Goal: Task Accomplishment & Management: Complete application form

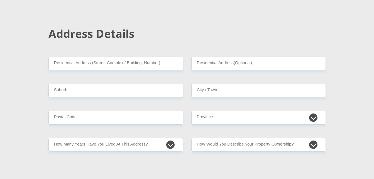
scroll to position [295, 0]
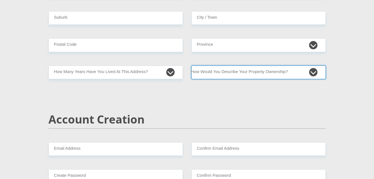
click at [257, 76] on select "Owned Rented Family Owned Company Dwelling" at bounding box center [258, 72] width 135 height 14
select select "parents"
click at [191, 65] on select "Owned Rented Family Owned Company Dwelling" at bounding box center [258, 72] width 135 height 14
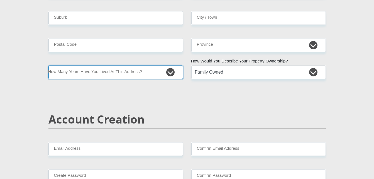
click at [172, 71] on select "less than 1 year 1-3 years 3-5 years 5+ years" at bounding box center [115, 72] width 135 height 14
select select "5"
click at [48, 65] on select "less than 1 year 1-3 years 3-5 years 5+ years" at bounding box center [115, 72] width 135 height 14
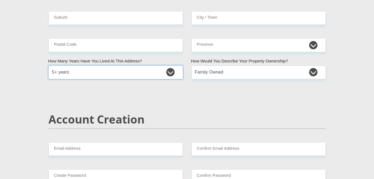
scroll to position [280, 0]
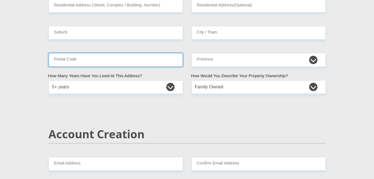
click at [140, 60] on input "Postal Code" at bounding box center [115, 60] width 135 height 14
type input "1200"
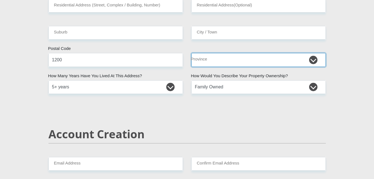
click at [213, 64] on select "Eastern Cape Free State Gauteng KwaZulu-Natal Limpopo Mpumalanga Northern Cape …" at bounding box center [258, 60] width 135 height 14
select select "Mpumalanga"
click at [191, 53] on select "Eastern Cape Free State Gauteng KwaZulu-Natal Limpopo Mpumalanga Northern Cape …" at bounding box center [258, 60] width 135 height 14
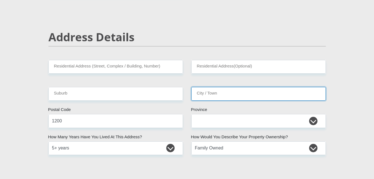
click at [215, 91] on input "City / Town" at bounding box center [258, 94] width 135 height 14
type input "Nelspruit"
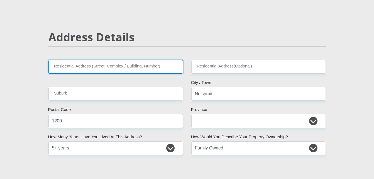
click at [157, 67] on input "Residential Address (Street, Complex / Building, Number)" at bounding box center [115, 67] width 135 height 14
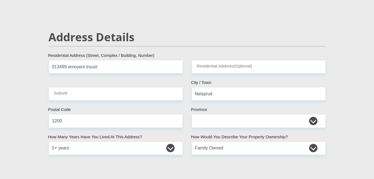
click at [94, 67] on input "013499 emoyeni truust" at bounding box center [115, 67] width 135 height 14
type input "013499 emoyeni trust"
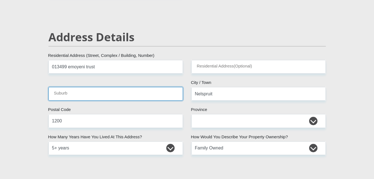
click at [78, 92] on input "Suburb" at bounding box center [115, 94] width 135 height 14
type input "Msogwaba"
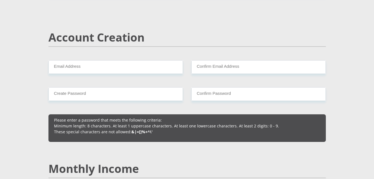
scroll to position [383, 0]
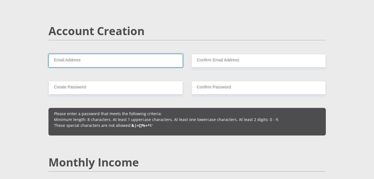
click at [156, 59] on input "Email Address" at bounding box center [115, 61] width 135 height 14
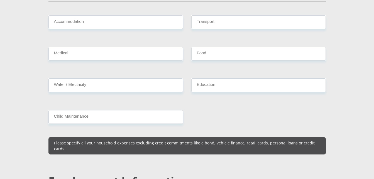
scroll to position [691, 0]
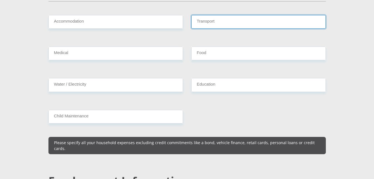
click at [217, 15] on input "Transport" at bounding box center [258, 22] width 135 height 14
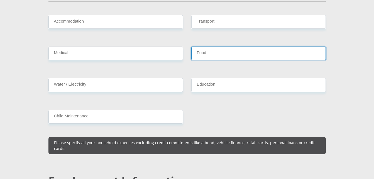
click at [216, 47] on input "Food" at bounding box center [258, 54] width 135 height 14
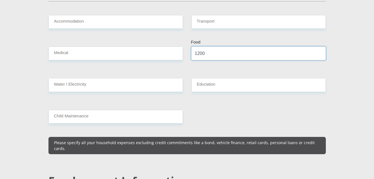
type input "1200"
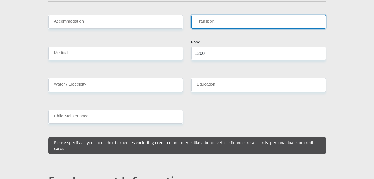
click at [213, 17] on input "Transport" at bounding box center [258, 22] width 135 height 14
type input "0"
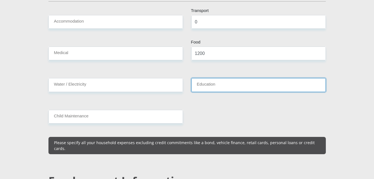
click at [212, 78] on input "Education" at bounding box center [258, 85] width 135 height 14
type input "0"
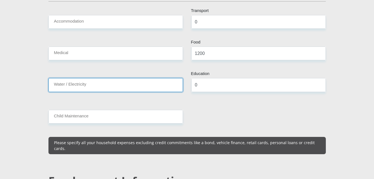
click at [161, 78] on input "Water / Electricity" at bounding box center [115, 85] width 135 height 14
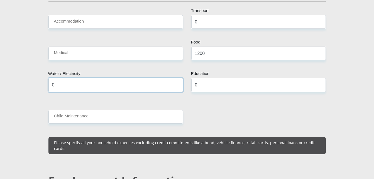
type input "0"
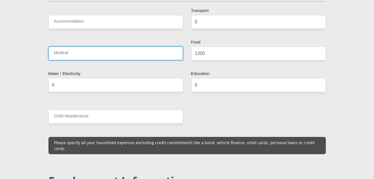
click at [162, 49] on input "Medical" at bounding box center [115, 54] width 135 height 14
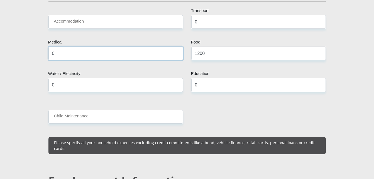
type input "0"
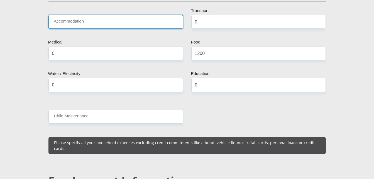
click at [165, 15] on input "Accommodation" at bounding box center [115, 22] width 135 height 14
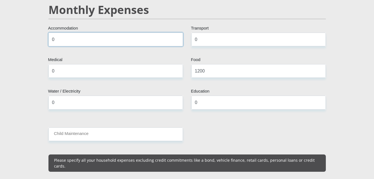
scroll to position [689, 0]
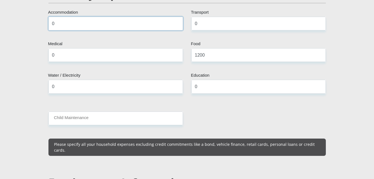
type input "0"
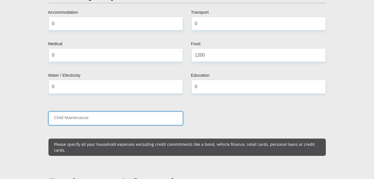
click at [128, 114] on input "Child Maintenance" at bounding box center [115, 118] width 135 height 14
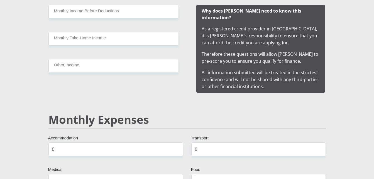
scroll to position [562, 0]
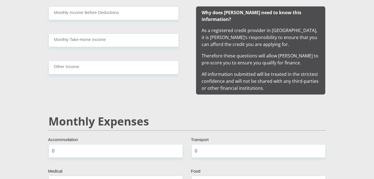
type input "0"
click at [117, 72] on input "Other Income" at bounding box center [113, 67] width 130 height 14
type input "1000"
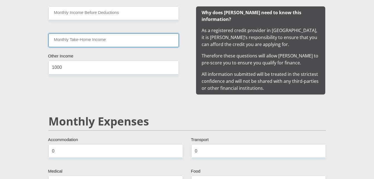
click at [104, 41] on input "Monthly Take-Home Income" at bounding box center [113, 40] width 130 height 14
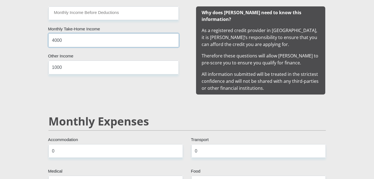
type input "4000"
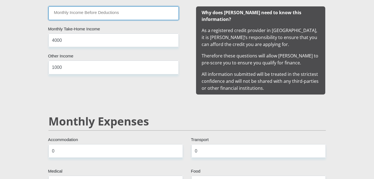
click at [106, 14] on input "Monthly Income Before Deductions" at bounding box center [113, 13] width 130 height 14
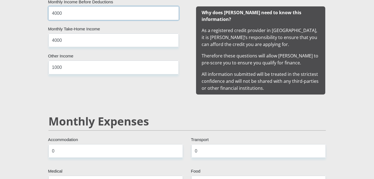
type input "4000"
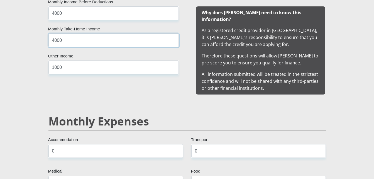
click at [94, 42] on input "4000" at bounding box center [113, 40] width 130 height 14
type input "4"
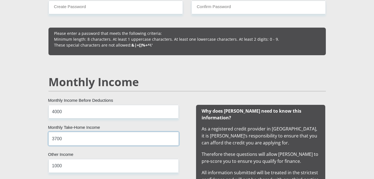
scroll to position [426, 0]
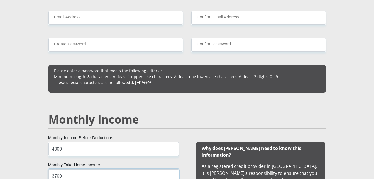
type input "3700"
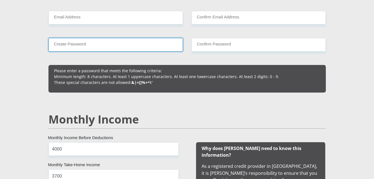
click at [124, 45] on input "Create Password" at bounding box center [115, 45] width 135 height 14
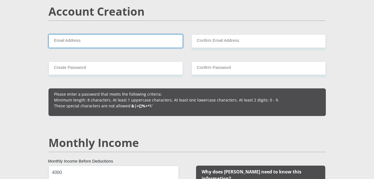
click at [120, 43] on input "Email Address" at bounding box center [115, 41] width 135 height 14
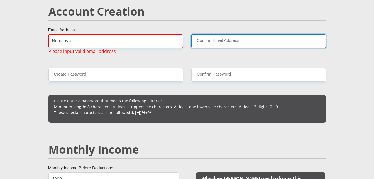
click at [215, 42] on input "Confirm Email Address" at bounding box center [258, 41] width 135 height 14
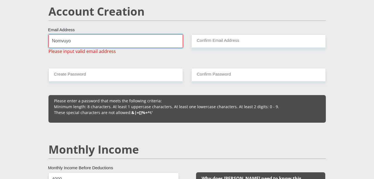
click at [167, 45] on input "Nomvuyo" at bounding box center [115, 41] width 135 height 14
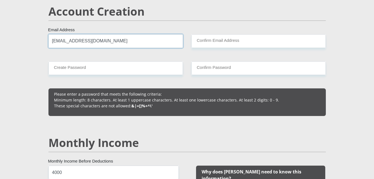
type input "Nomvuyodzimba@gmail.com"
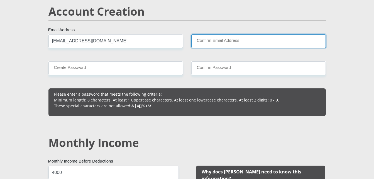
click at [204, 43] on input "Confirm Email Address" at bounding box center [258, 41] width 135 height 14
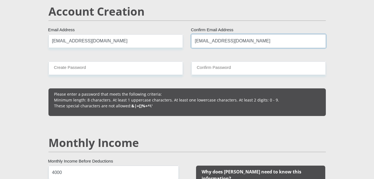
type input "Nomvuyodzimba@gmail.com"
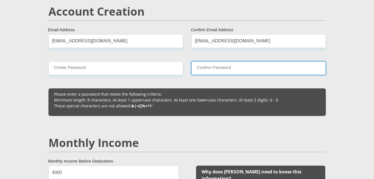
click at [203, 67] on input "Confirm Password" at bounding box center [258, 68] width 135 height 14
type input "Lauregui727"
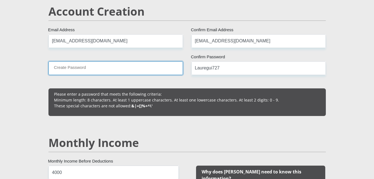
click at [78, 70] on input "Create Password" at bounding box center [115, 68] width 135 height 14
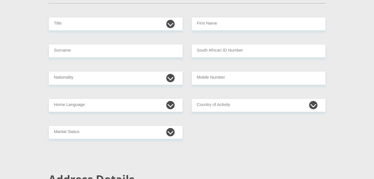
scroll to position [33, 0]
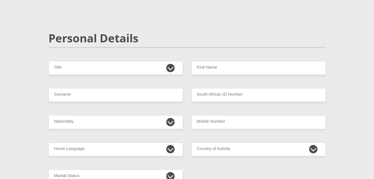
type input "Lauregui727"
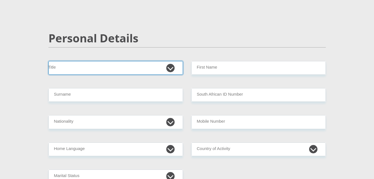
click at [165, 68] on select "Mr Ms Mrs Dr Other" at bounding box center [115, 68] width 135 height 14
select select "Ms"
click at [48, 61] on select "Mr Ms Mrs Dr Other" at bounding box center [115, 68] width 135 height 14
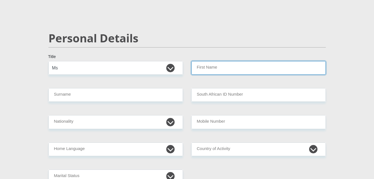
click at [207, 69] on input "First Name" at bounding box center [258, 68] width 135 height 14
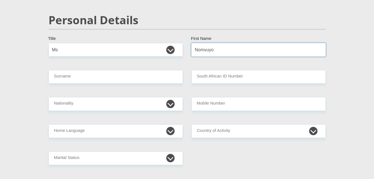
scroll to position [52, 0]
type input "Nomvuyo"
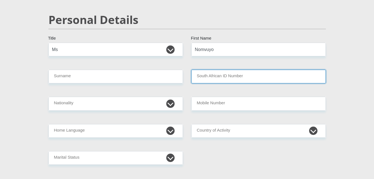
click at [211, 78] on input "South African ID Number" at bounding box center [258, 77] width 135 height 14
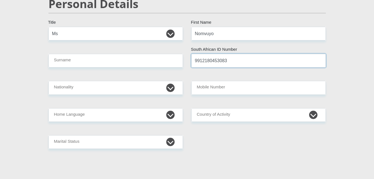
scroll to position [68, 0]
type input "9912180453083"
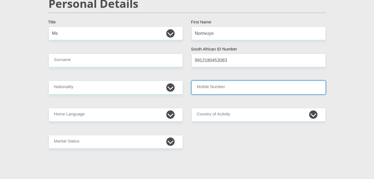
click at [210, 89] on input "Mobile Number" at bounding box center [258, 88] width 135 height 14
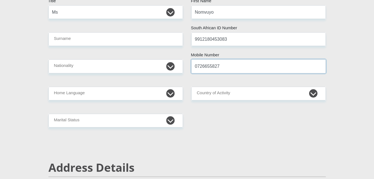
type input "0726655827"
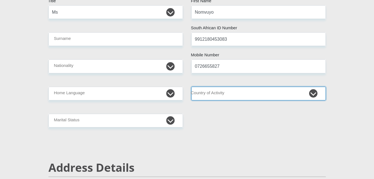
click at [214, 92] on select "South Africa Afghanistan Aland Islands Albania Algeria America Samoa American V…" at bounding box center [258, 94] width 135 height 14
select select "ZAF"
click at [191, 87] on select "South Africa Afghanistan Aland Islands Albania Algeria America Samoa American V…" at bounding box center [258, 94] width 135 height 14
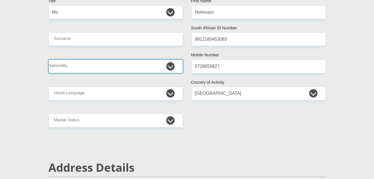
click at [109, 64] on select "South Africa Afghanistan Aland Islands Albania Algeria America Samoa American V…" at bounding box center [115, 66] width 135 height 14
select select "ZAF"
click at [48, 59] on select "South Africa Afghanistan Aland Islands Albania Algeria America Samoa American V…" at bounding box center [115, 66] width 135 height 14
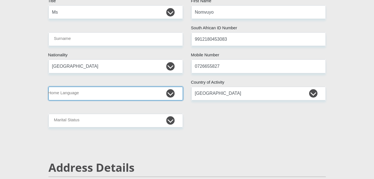
click at [106, 96] on select "Afrikaans English Sepedi South Ndebele Southern Sotho Swati Tsonga Tswana Venda…" at bounding box center [115, 94] width 135 height 14
select select "ssw"
click at [48, 87] on select "Afrikaans English Sepedi South Ndebele Southern Sotho Swati Tsonga Tswana Venda…" at bounding box center [115, 94] width 135 height 14
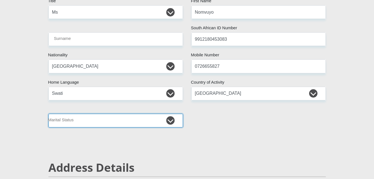
click at [103, 121] on select "Married ANC Single Divorced Widowed Married COP or Customary Law" at bounding box center [115, 121] width 135 height 14
select select "2"
click at [48, 114] on select "Married ANC Single Divorced Widowed Married COP or Customary Law" at bounding box center [115, 121] width 135 height 14
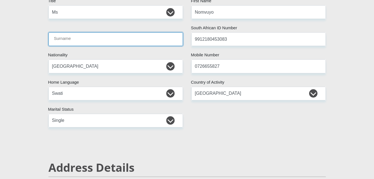
click at [114, 42] on input "Surname" at bounding box center [115, 39] width 135 height 14
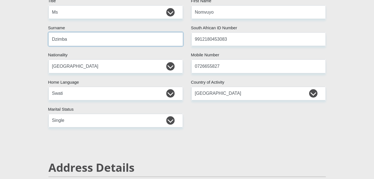
scroll to position [61, 0]
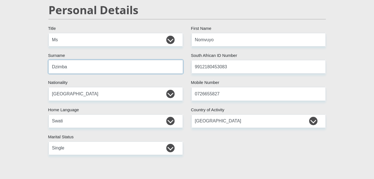
type input "Dzimba"
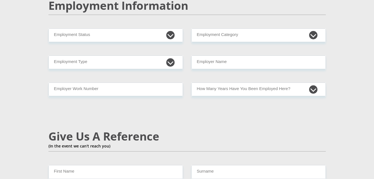
scroll to position [867, 0]
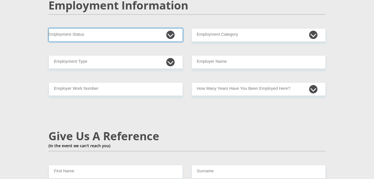
click at [149, 28] on select "Permanent/Full-time Part-time/Casual Contract Worker Self-Employed Housewife Re…" at bounding box center [115, 35] width 135 height 14
click at [48, 28] on select "Permanent/Full-time Part-time/Casual Contract Worker Self-Employed Housewife Re…" at bounding box center [115, 35] width 135 height 14
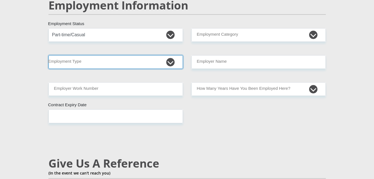
click at [162, 55] on select "College/Lecturer Craft Seller Creative Driver Executive Farmer Forces - Non Com…" at bounding box center [115, 62] width 135 height 14
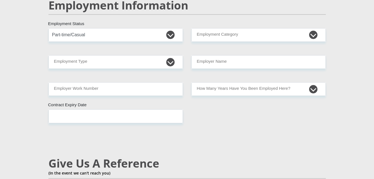
click at [249, 137] on div "Mr Ms Mrs Dr Other Title Nomvuyo First Name Dzimba Surname 9912180453083 South …" at bounding box center [187, 36] width 286 height 1617
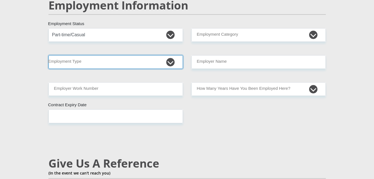
click at [167, 55] on select "College/Lecturer Craft Seller Creative Driver Executive Farmer Forces - Non Com…" at bounding box center [115, 62] width 135 height 14
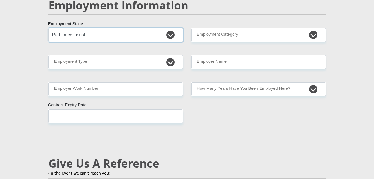
click at [162, 28] on select "Permanent/Full-time Part-time/Casual Contract Worker Self-Employed Housewife Re…" at bounding box center [115, 35] width 135 height 14
click at [48, 28] on select "Permanent/Full-time Part-time/Casual Contract Worker Self-Employed Housewife Re…" at bounding box center [115, 35] width 135 height 14
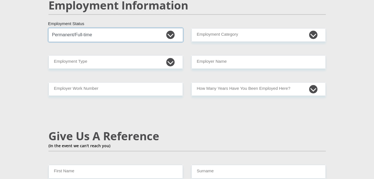
click at [168, 28] on select "Permanent/Full-time Part-time/Casual Contract Worker Self-Employed Housewife Re…" at bounding box center [115, 35] width 135 height 14
click at [48, 28] on select "Permanent/Full-time Part-time/Casual Contract Worker Self-Employed Housewife Re…" at bounding box center [115, 35] width 135 height 14
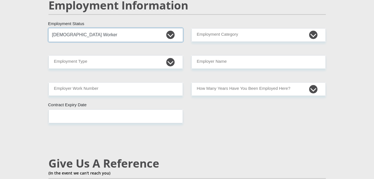
click at [166, 28] on select "Permanent/Full-time Part-time/Casual Contract Worker Self-Employed Housewife Re…" at bounding box center [115, 35] width 135 height 14
select select "1"
click at [48, 28] on select "Permanent/Full-time Part-time/Casual Contract Worker Self-Employed Housewife Re…" at bounding box center [115, 35] width 135 height 14
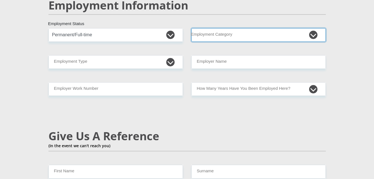
click at [231, 28] on select "AGRICULTURE ALCOHOL & TOBACCO CONSTRUCTION MATERIALS METALLURGY EQUIPMENT FOR R…" at bounding box center [258, 35] width 135 height 14
select select "67"
click at [191, 28] on select "AGRICULTURE ALCOHOL & TOBACCO CONSTRUCTION MATERIALS METALLURGY EQUIPMENT FOR R…" at bounding box center [258, 35] width 135 height 14
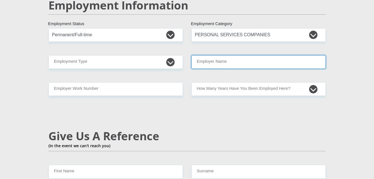
click at [224, 55] on input "Employer Name" at bounding box center [258, 62] width 135 height 14
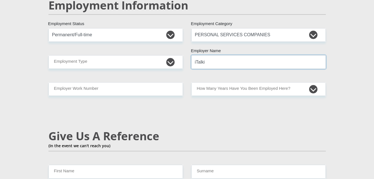
type input "iTalki"
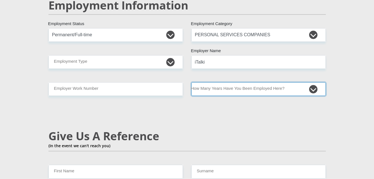
click at [214, 82] on select "less than 1 year 1-3 years 3-5 years 5+ years" at bounding box center [258, 89] width 135 height 14
select select "24"
click at [191, 82] on select "less than 1 year 1-3 years 3-5 years 5+ years" at bounding box center [258, 89] width 135 height 14
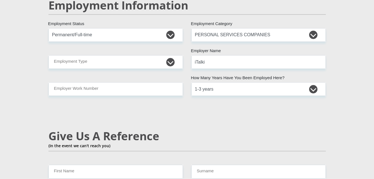
click at [183, 95] on div "Mr Ms Mrs Dr Other Title Nomvuyo First Name Dzimba Surname 9912180453083 South …" at bounding box center [187, 23] width 286 height 1590
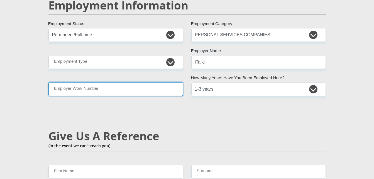
click at [119, 82] on input "Employer Work Number" at bounding box center [115, 89] width 135 height 14
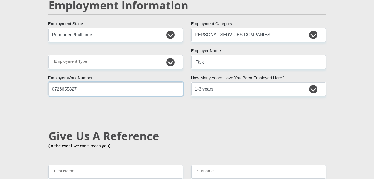
type input "0726655827"
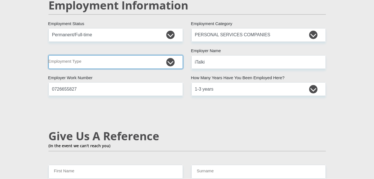
click at [110, 55] on select "College/Lecturer Craft Seller Creative Driver Executive Farmer Forces - Non Com…" at bounding box center [115, 62] width 135 height 14
select select "Teacher"
click at [48, 55] on select "College/Lecturer Craft Seller Creative Driver Executive Farmer Forces - Non Com…" at bounding box center [115, 62] width 135 height 14
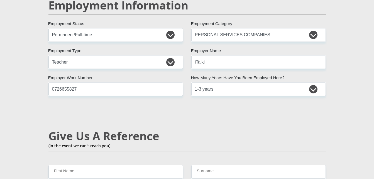
click at [141, 129] on h2 "Give Us A Reference" at bounding box center [187, 135] width 278 height 13
click at [172, 28] on select "Permanent/Full-time Part-time/Casual Contract Worker Self-Employed Housewife Re…" at bounding box center [115, 35] width 135 height 14
click at [197, 115] on div "Mr Ms Mrs Dr Other Title Nomvuyo First Name Dzimba Surname 9912180453083 South …" at bounding box center [187, 23] width 286 height 1590
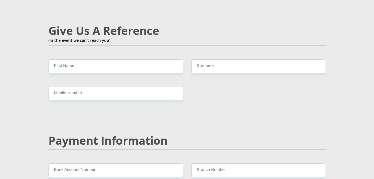
scroll to position [972, 0]
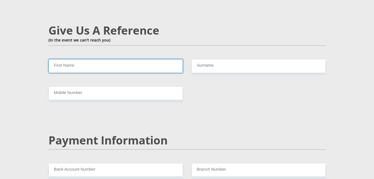
click at [156, 59] on input "First Name" at bounding box center [115, 66] width 135 height 14
type input "n"
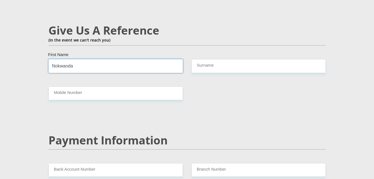
type input "Nokwanda"
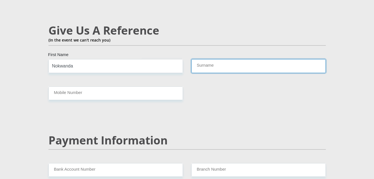
click at [209, 59] on input "Surname" at bounding box center [258, 66] width 135 height 14
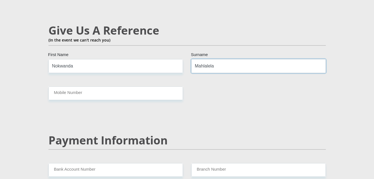
type input "Mahlalela"
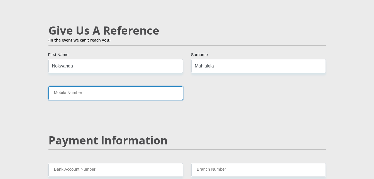
click at [138, 86] on input "Mobile Number" at bounding box center [115, 93] width 135 height 14
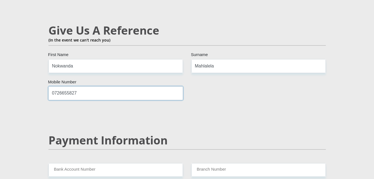
type input "0726655827"
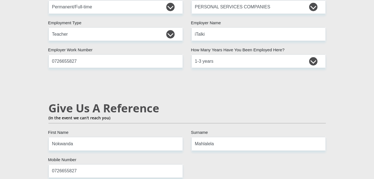
scroll to position [893, 0]
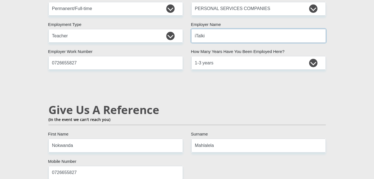
click at [208, 29] on input "iTalki" at bounding box center [258, 36] width 135 height 14
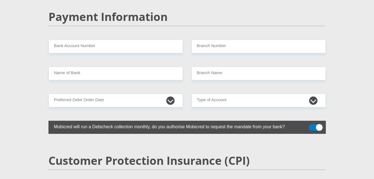
scroll to position [1096, 0]
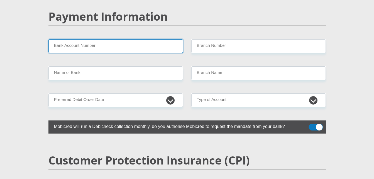
click at [162, 39] on input "Bank Account Number" at bounding box center [115, 46] width 135 height 14
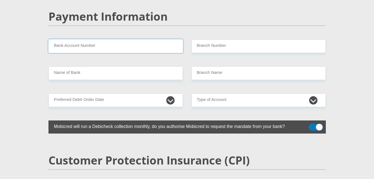
paste input "63056827753"
type input "63056827753"
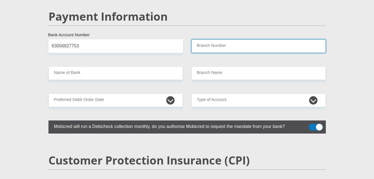
click at [220, 39] on input "Branch Number" at bounding box center [258, 46] width 135 height 14
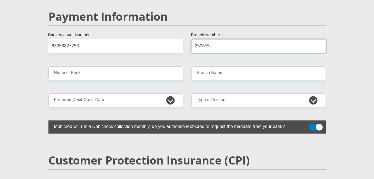
type input "250655"
type input "FIRSTRAND BANK"
type input "BRANCH 560"
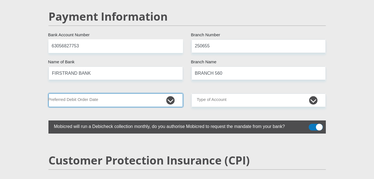
click at [146, 93] on select "1st 2nd 3rd 4th 5th 7th 18th 19th 20th 21st 22nd 23rd 24th 25th 26th 27th 28th …" at bounding box center [115, 100] width 135 height 14
select select "5"
click at [48, 93] on select "1st 2nd 3rd 4th 5th 7th 18th 19th 20th 21st 22nd 23rd 24th 25th 26th 27th 28th …" at bounding box center [115, 100] width 135 height 14
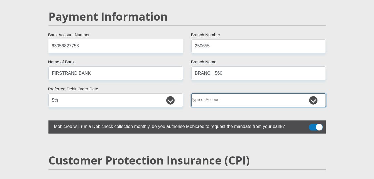
click at [231, 93] on select "Cheque Savings" at bounding box center [258, 100] width 135 height 14
select select "SAV"
click at [191, 93] on select "Cheque Savings" at bounding box center [258, 100] width 135 height 14
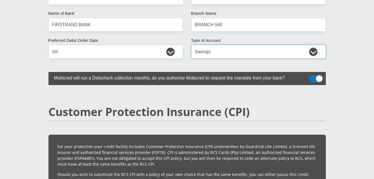
scroll to position [1145, 0]
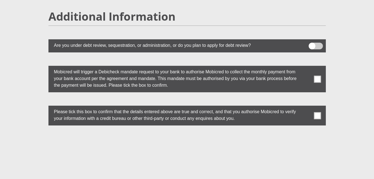
scroll to position [1523, 0]
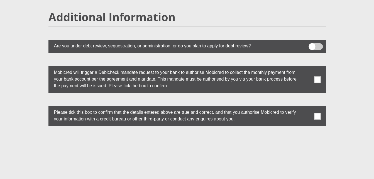
click at [314, 76] on span at bounding box center [317, 79] width 7 height 7
click at [307, 68] on input "checkbox" at bounding box center [307, 68] width 0 height 0
click at [319, 113] on span at bounding box center [317, 116] width 7 height 7
click at [307, 108] on input "checkbox" at bounding box center [307, 108] width 0 height 0
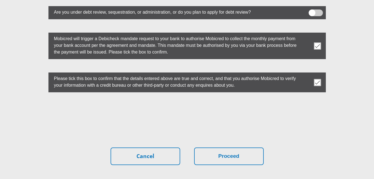
scroll to position [1557, 0]
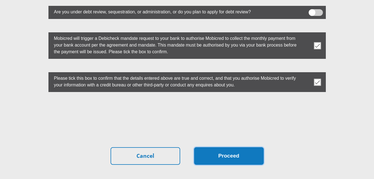
click at [230, 147] on button "Proceed" at bounding box center [229, 156] width 70 height 18
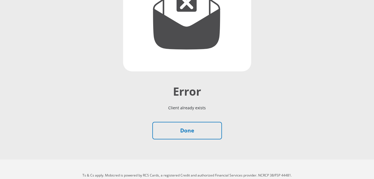
scroll to position [120, 0]
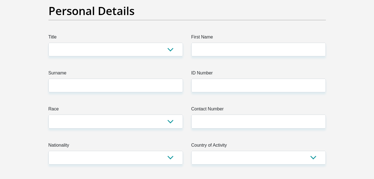
scroll to position [55, 0]
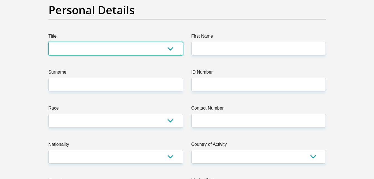
click at [172, 49] on select "Mr Ms Mrs Dr [PERSON_NAME]" at bounding box center [115, 49] width 135 height 14
select select "Ms"
click at [48, 42] on select "Mr Ms Mrs Dr Other" at bounding box center [115, 49] width 135 height 14
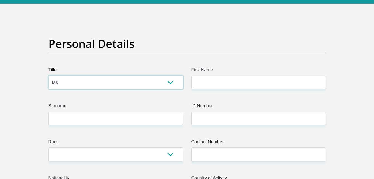
scroll to position [23, 0]
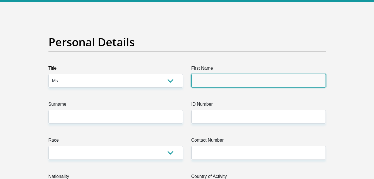
click at [217, 78] on input "First Name" at bounding box center [258, 81] width 135 height 14
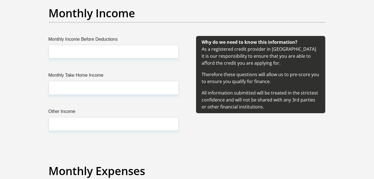
scroll to position [647, 0]
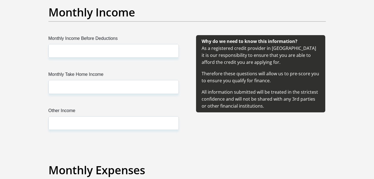
type input "Nomvuyo"
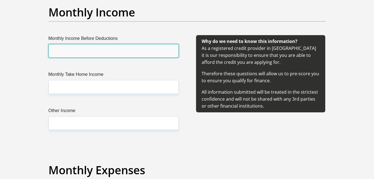
click at [136, 55] on input "Monthly Income Before Deductions" at bounding box center [113, 51] width 130 height 14
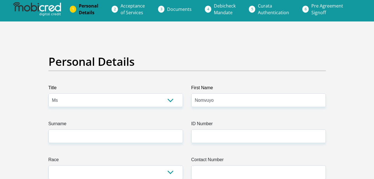
scroll to position [0, 0]
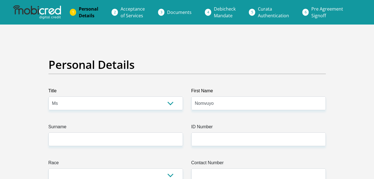
click at [130, 12] on link "Acceptance of Services" at bounding box center [132, 12] width 33 height 18
click at [55, 15] on img at bounding box center [37, 12] width 48 height 14
click at [217, 15] on span "Debicheck Mandate" at bounding box center [225, 12] width 22 height 13
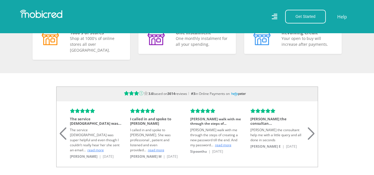
scroll to position [0, 1271]
click at [311, 130] on div "Next slide" at bounding box center [312, 126] width 8 height 12
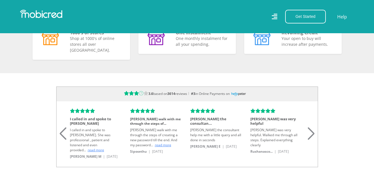
click at [311, 130] on div "Next slide" at bounding box center [312, 126] width 8 height 12
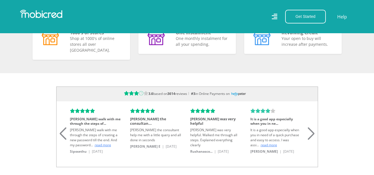
scroll to position [0, 0]
click at [311, 130] on div "Next slide" at bounding box center [312, 126] width 8 height 12
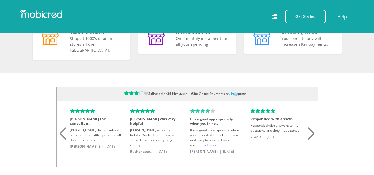
scroll to position [0, 318]
click at [311, 130] on div "Next slide" at bounding box center [312, 126] width 8 height 12
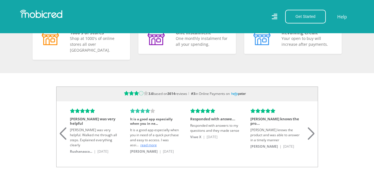
click at [311, 130] on div "Next slide" at bounding box center [312, 126] width 8 height 12
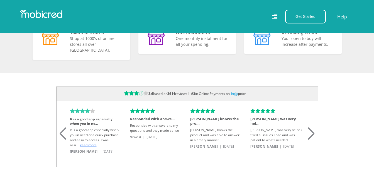
scroll to position [0, 635]
click at [311, 130] on div "Next slide" at bounding box center [312, 126] width 8 height 12
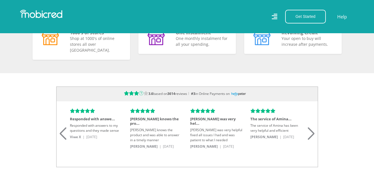
scroll to position [0, 953]
click at [311, 130] on div "Next slide" at bounding box center [312, 126] width 8 height 12
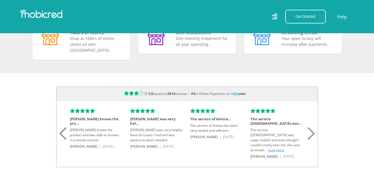
click at [311, 130] on div "Next slide" at bounding box center [312, 126] width 8 height 12
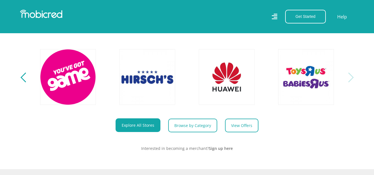
scroll to position [211, 0]
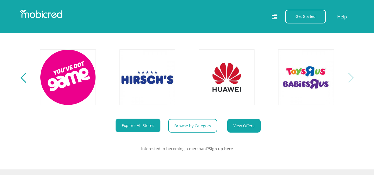
click at [243, 128] on link "View Offers" at bounding box center [243, 126] width 33 height 14
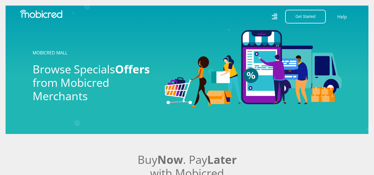
click at [45, 16] on img at bounding box center [41, 14] width 42 height 8
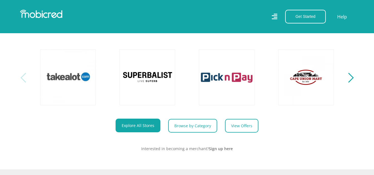
scroll to position [211, 0]
click at [351, 87] on section "Explore One Account. Infinite Possibilities. Unlock the possibilities of online…" at bounding box center [187, 65] width 374 height 205
click at [349, 81] on div "Next" at bounding box center [349, 77] width 10 height 10
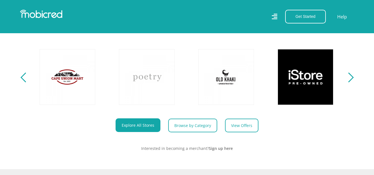
scroll to position [0, 318]
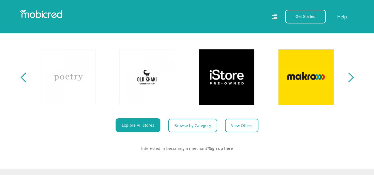
click at [349, 81] on div "Next" at bounding box center [349, 77] width 10 height 10
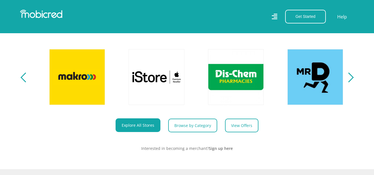
scroll to position [0, 635]
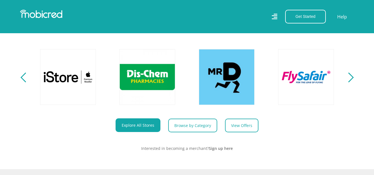
click at [349, 81] on div "Next" at bounding box center [349, 77] width 10 height 10
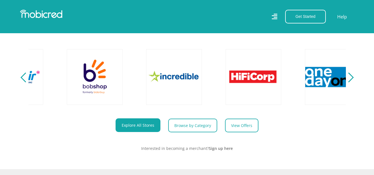
scroll to position [0, 953]
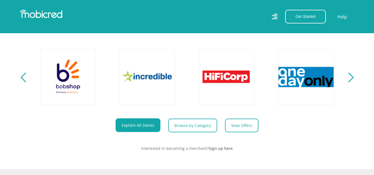
click at [349, 81] on div "Next" at bounding box center [349, 77] width 10 height 10
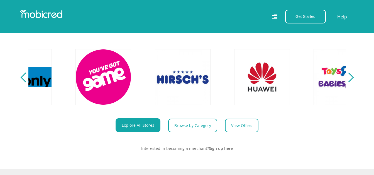
scroll to position [0, 1271]
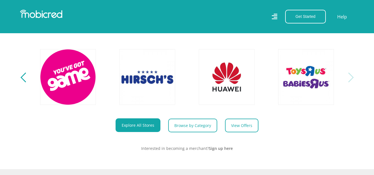
click at [349, 81] on div "Next" at bounding box center [349, 77] width 10 height 10
click at [27, 88] on section "Explore One Account. Infinite Possibilities. Unlock the possibilities of online…" at bounding box center [187, 65] width 374 height 205
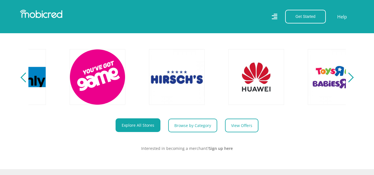
click at [21, 81] on section "Explore One Account. Infinite Possibilities. Unlock the possibilities of online…" at bounding box center [187, 65] width 374 height 205
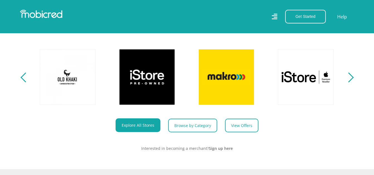
scroll to position [0, 397]
click at [20, 83] on section "Explore One Account. Infinite Possibilities. Unlock the possibilities of online…" at bounding box center [187, 65] width 374 height 205
click at [22, 81] on div "Previous" at bounding box center [25, 77] width 10 height 10
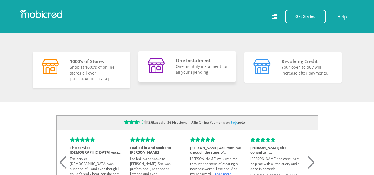
scroll to position [355, 0]
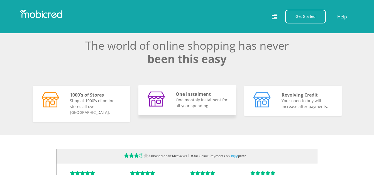
click at [183, 97] on h5 "One Instalment" at bounding box center [202, 93] width 53 height 5
click at [203, 108] on p "One monthly instalment for all your spending." at bounding box center [202, 103] width 53 height 12
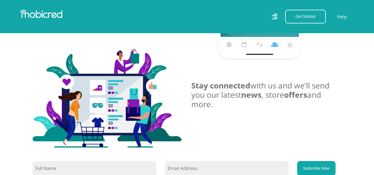
scroll to position [0, 0]
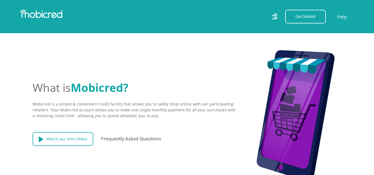
click at [74, 132] on link "Watch our Intro Video" at bounding box center [63, 139] width 61 height 14
